Goal: Find specific page/section: Find specific page/section

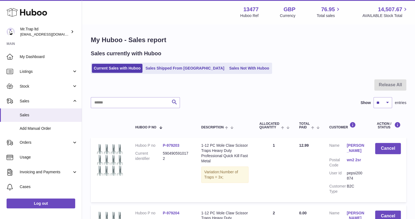
click at [32, 15] on icon at bounding box center [27, 12] width 41 height 11
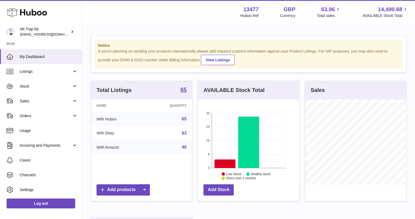
scroll to position [85, 101]
click at [40, 99] on span "Sales" at bounding box center [46, 101] width 52 height 5
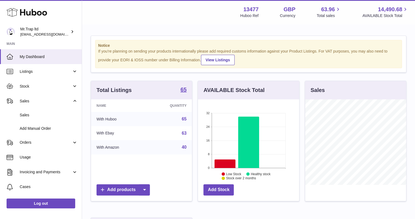
click at [39, 108] on link "Sales" at bounding box center [41, 114] width 82 height 13
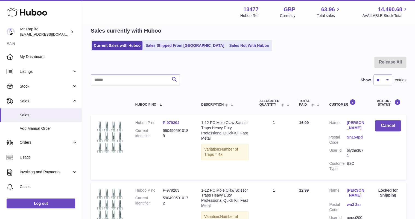
scroll to position [22, 0]
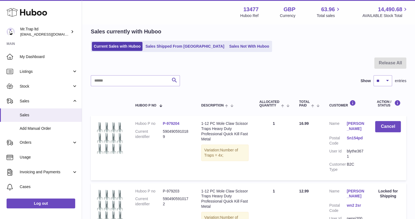
click at [234, 44] on link "Sales Not With Huboo" at bounding box center [249, 46] width 44 height 9
